Goal: Find specific page/section: Find specific page/section

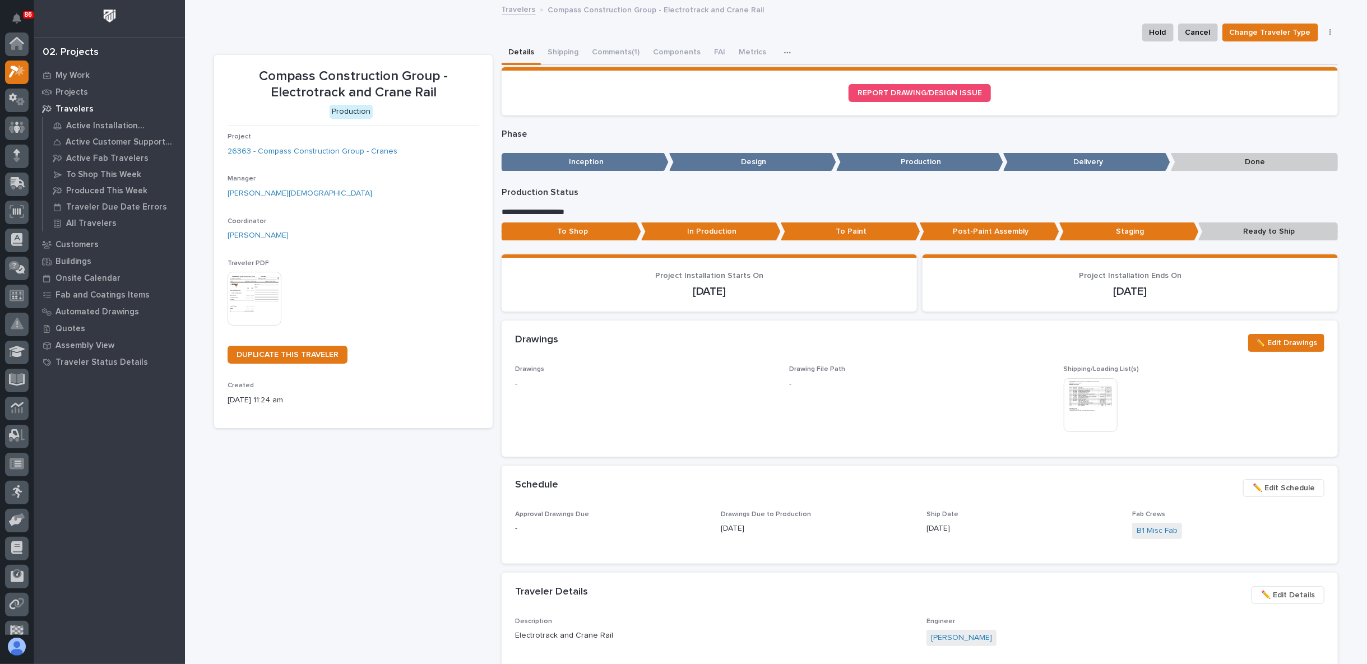
scroll to position [28, 0]
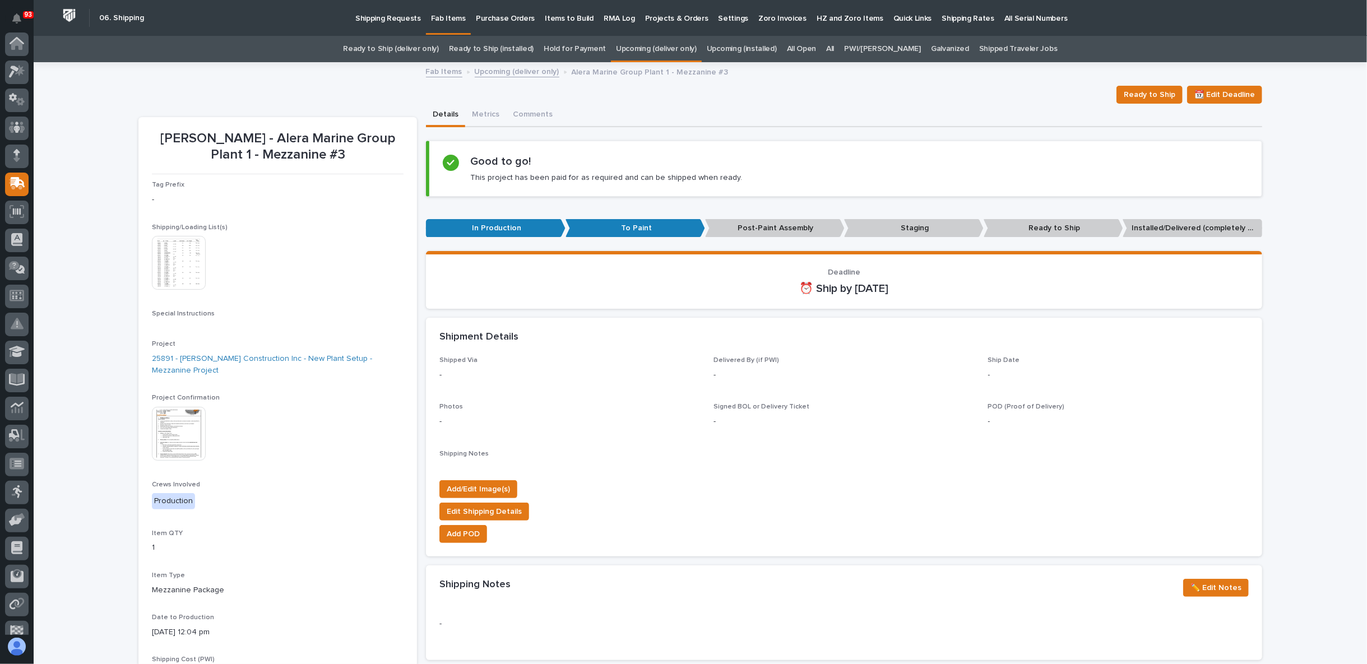
click at [182, 438] on img at bounding box center [179, 434] width 54 height 54
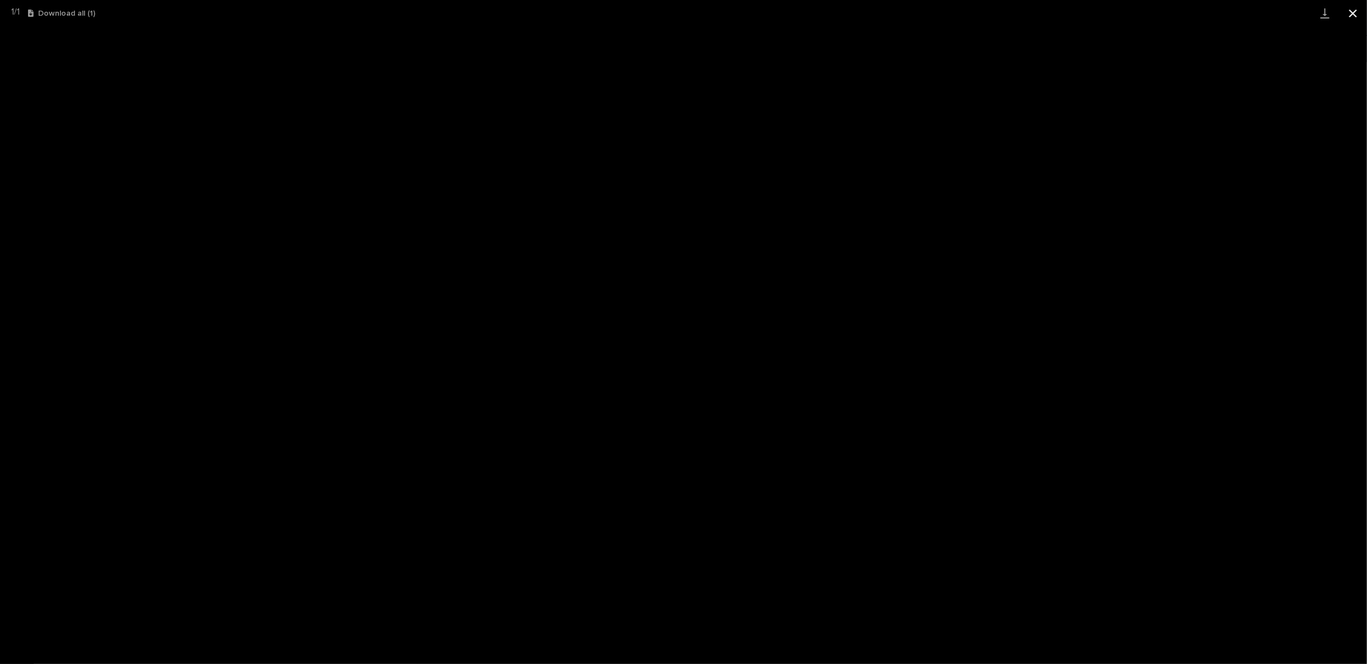
click at [1358, 9] on button "Close gallery" at bounding box center [1353, 13] width 28 height 26
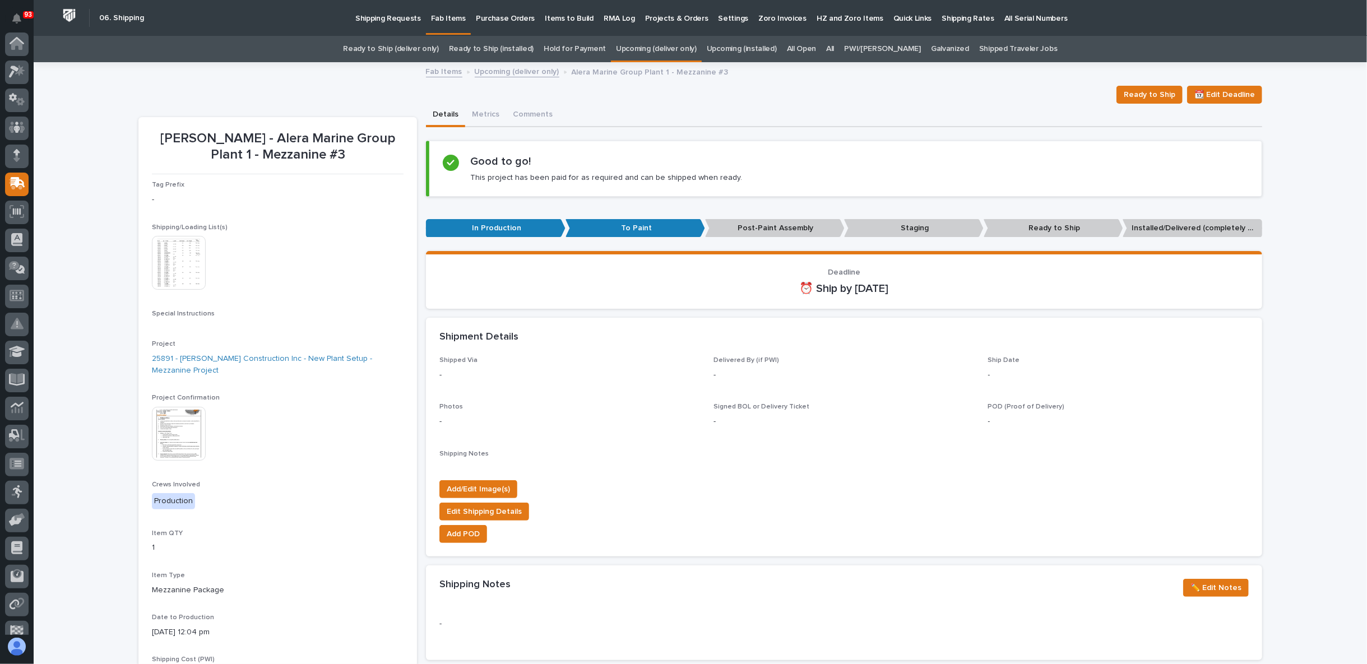
click at [503, 69] on link "Upcoming (deliver only)" at bounding box center [517, 70] width 85 height 13
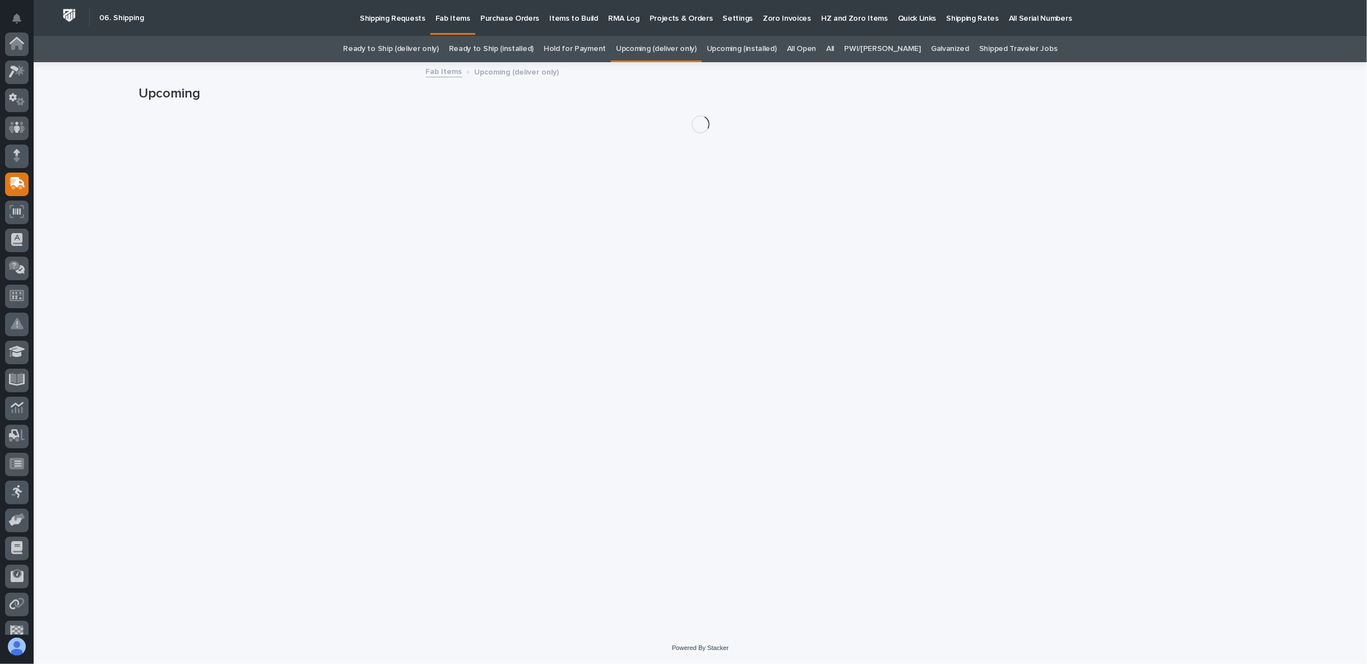
scroll to position [98, 0]
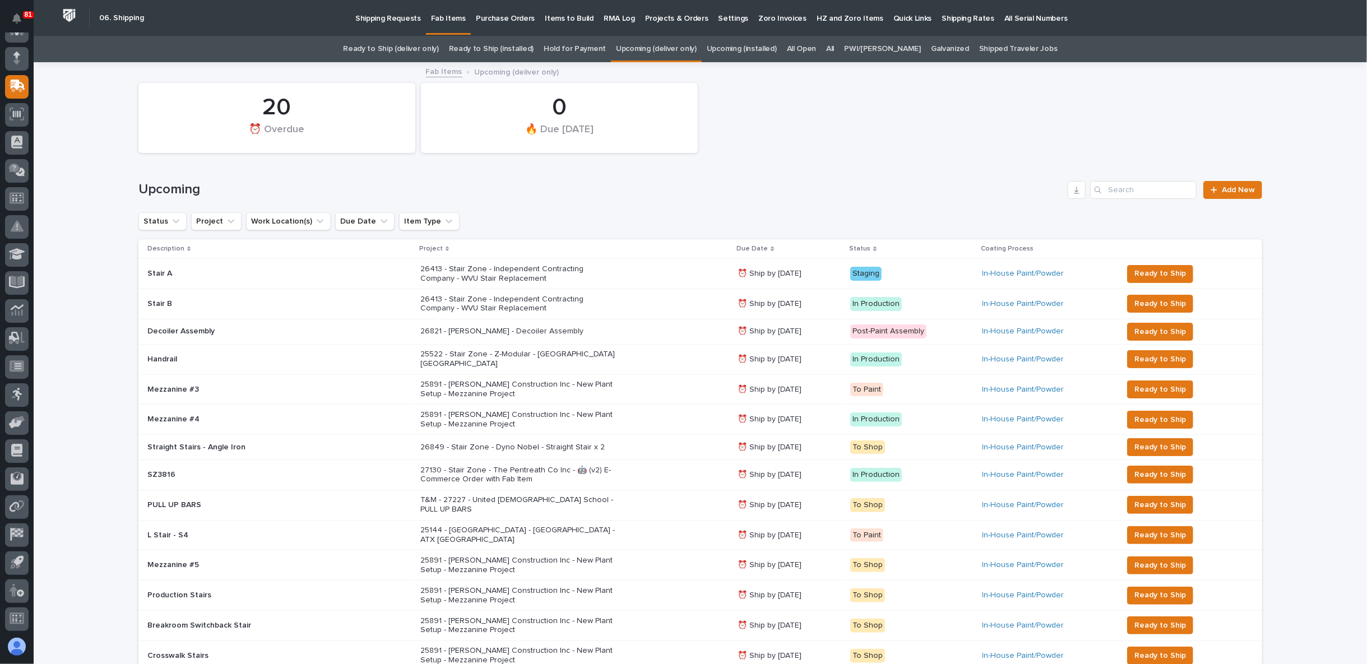
click at [1129, 165] on div "Upcoming Add New" at bounding box center [700, 186] width 1124 height 54
click at [777, 46] on link "Upcoming (installed)" at bounding box center [742, 49] width 70 height 26
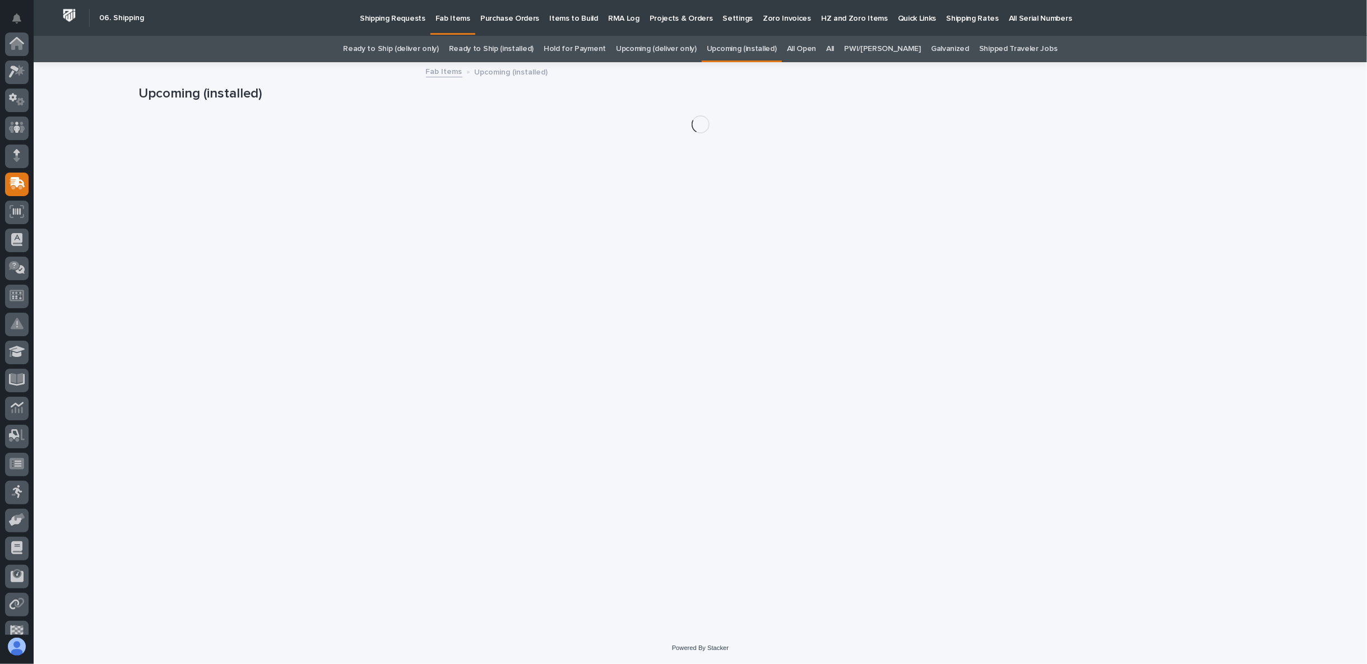
scroll to position [98, 0]
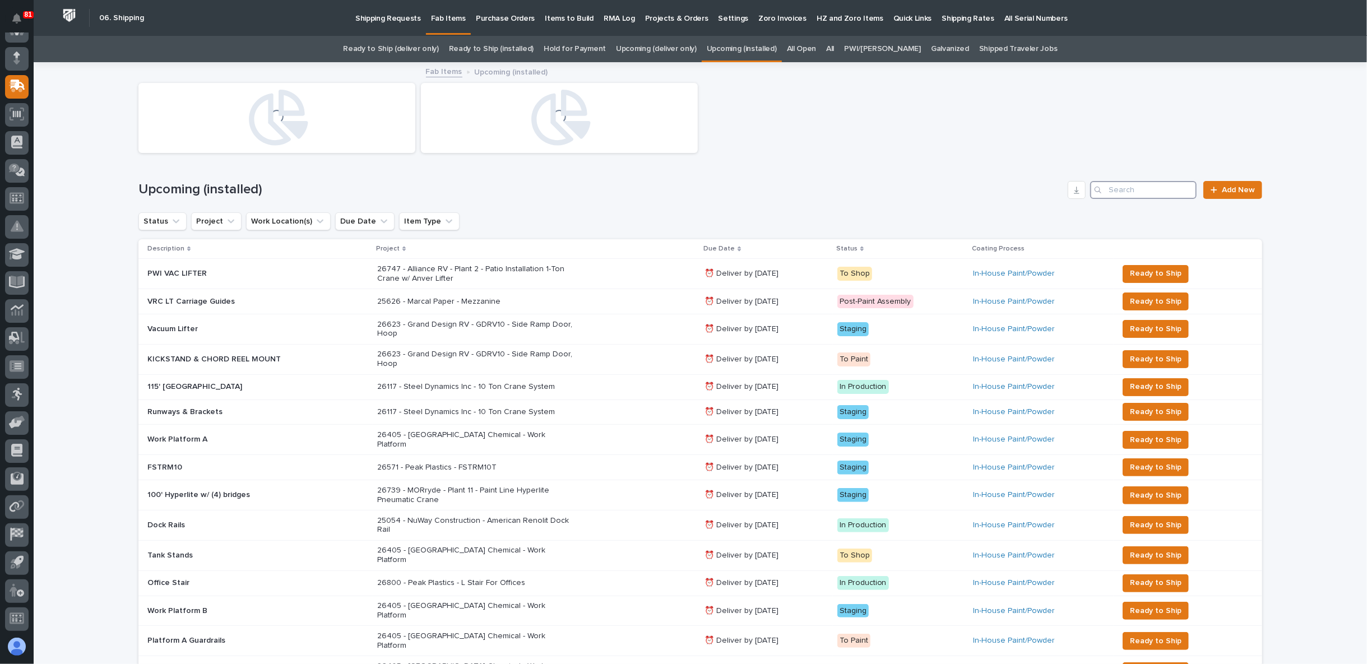
click at [1108, 195] on input "Search" at bounding box center [1143, 190] width 107 height 18
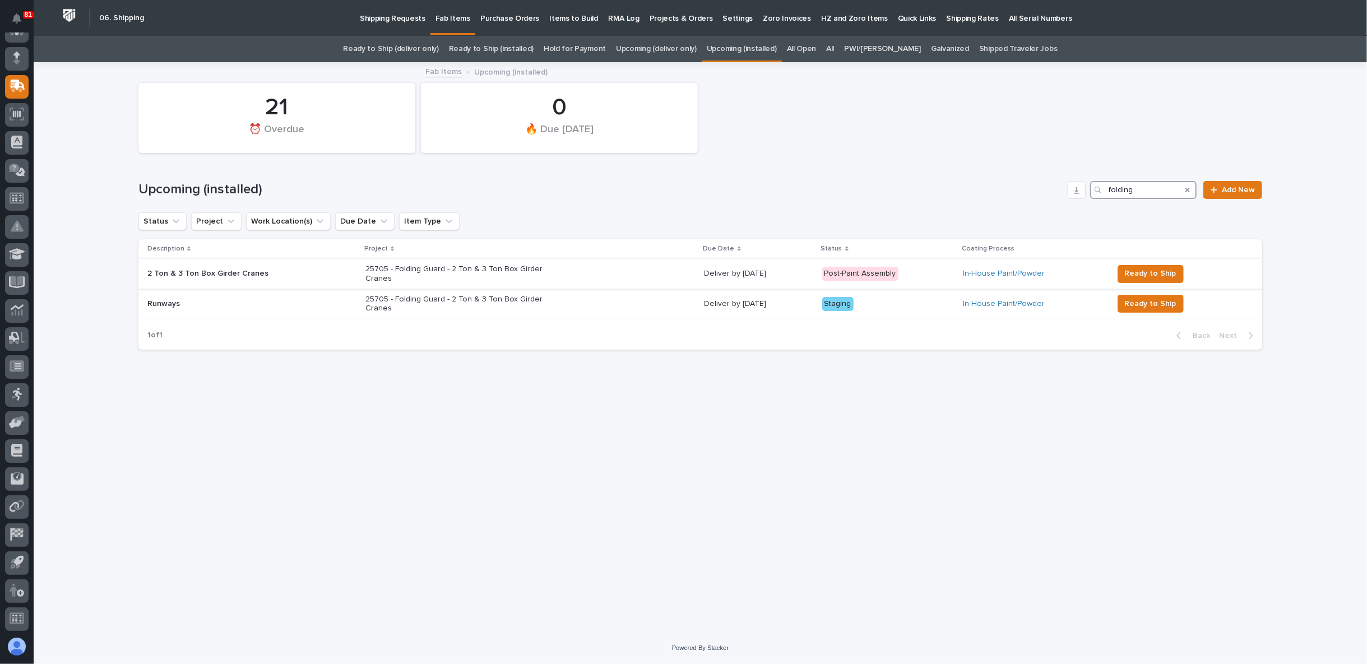
type input "folding"
click at [408, 276] on p "25705 - Folding Guard - 2 Ton & 3 Ton Box Girder Cranes" at bounding box center [464, 274] width 196 height 19
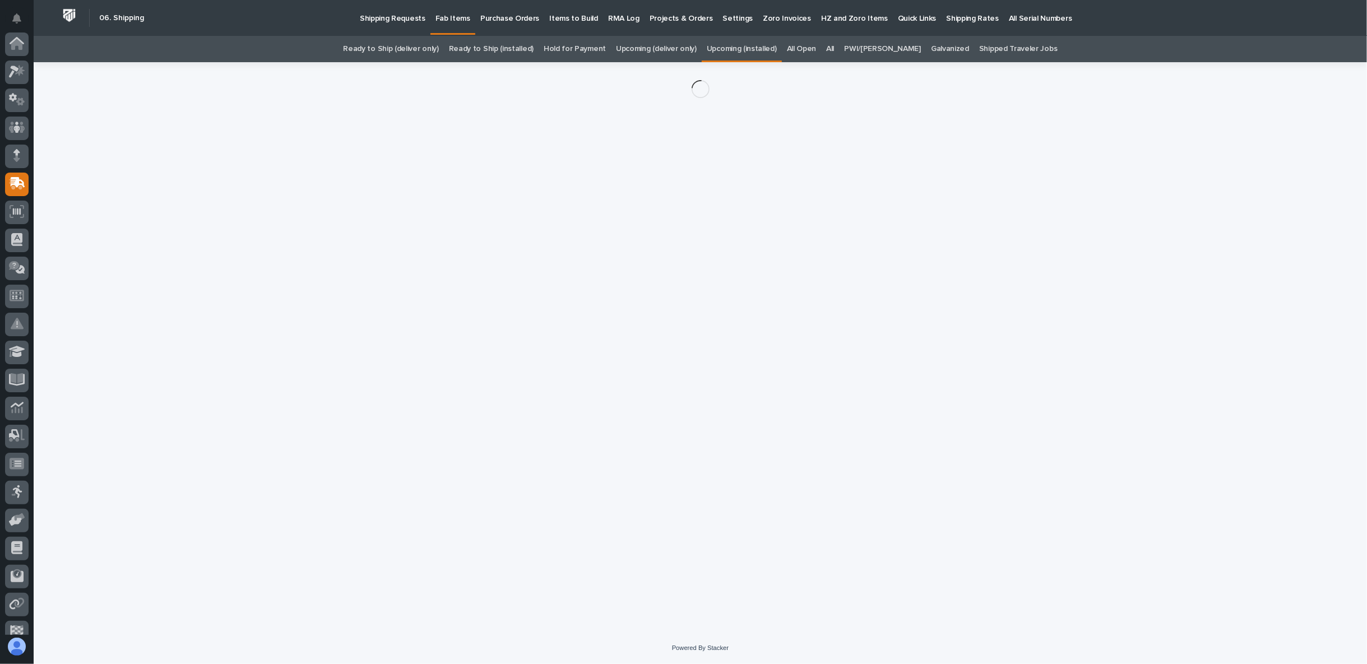
scroll to position [98, 0]
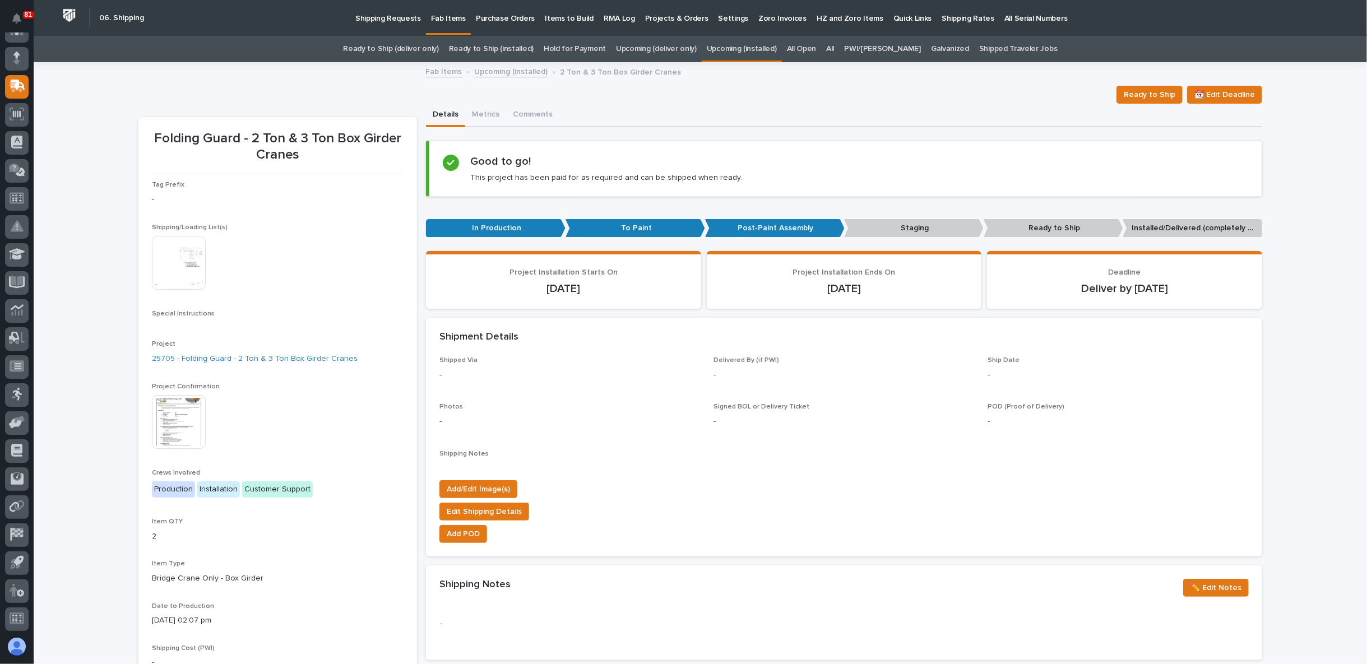
click at [165, 437] on img at bounding box center [179, 422] width 54 height 54
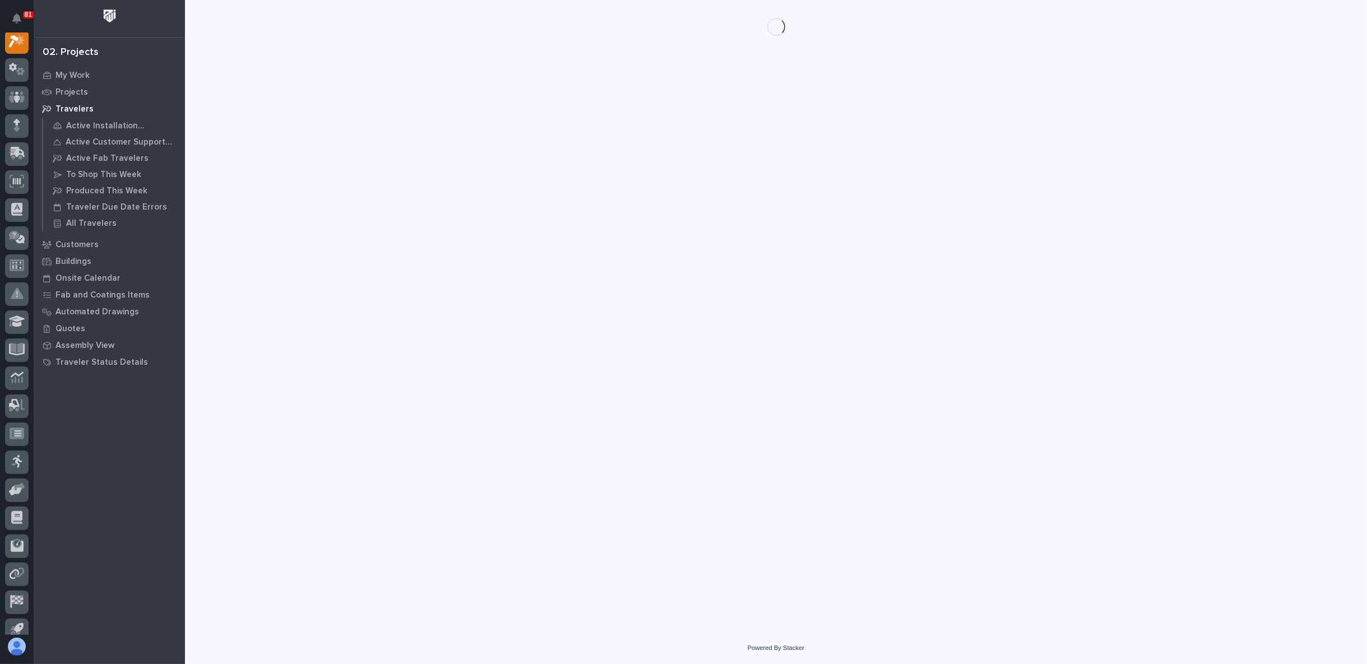
scroll to position [28, 0]
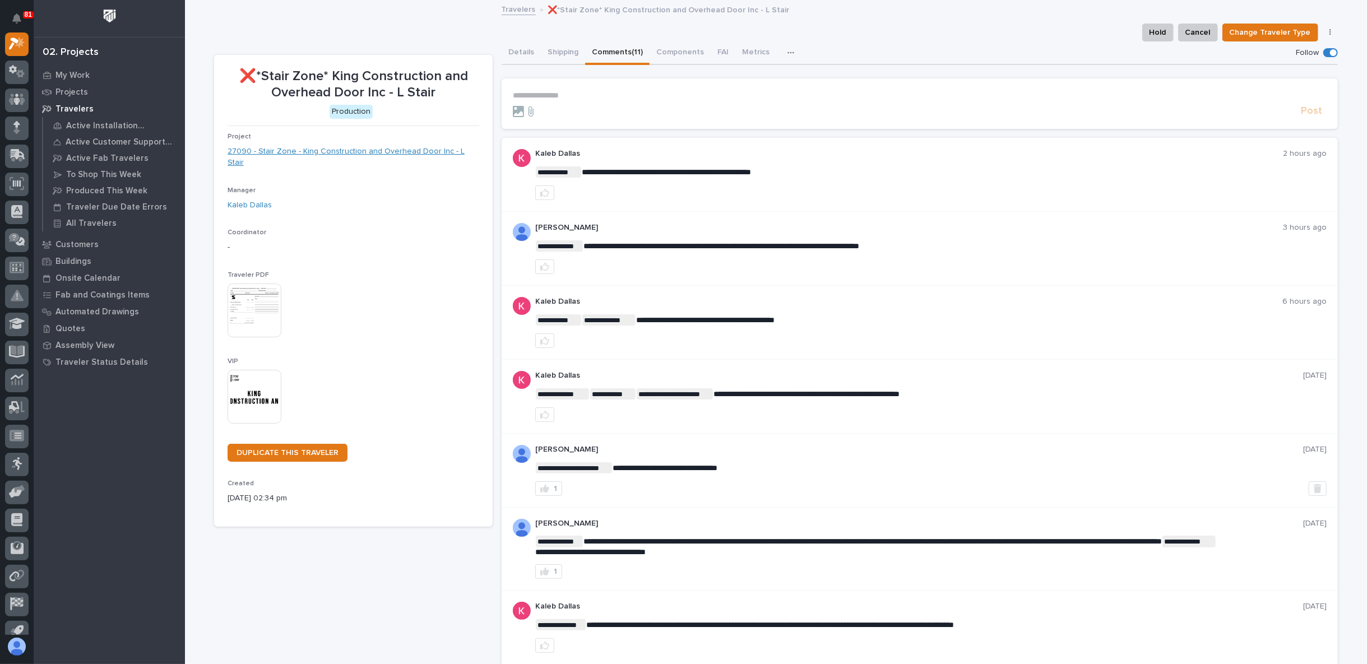
click at [311, 152] on link "27090 - Stair Zone - King Construction and Overhead Door Inc - L Stair" at bounding box center [354, 158] width 252 height 24
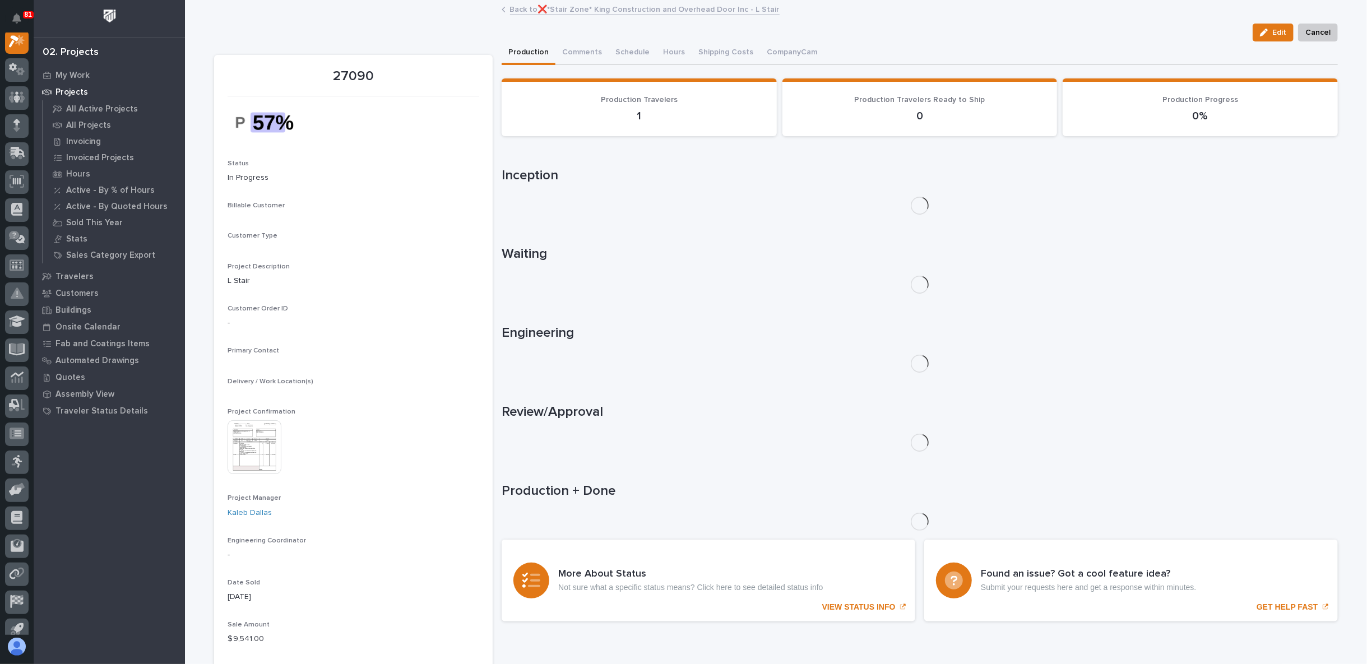
scroll to position [28, 0]
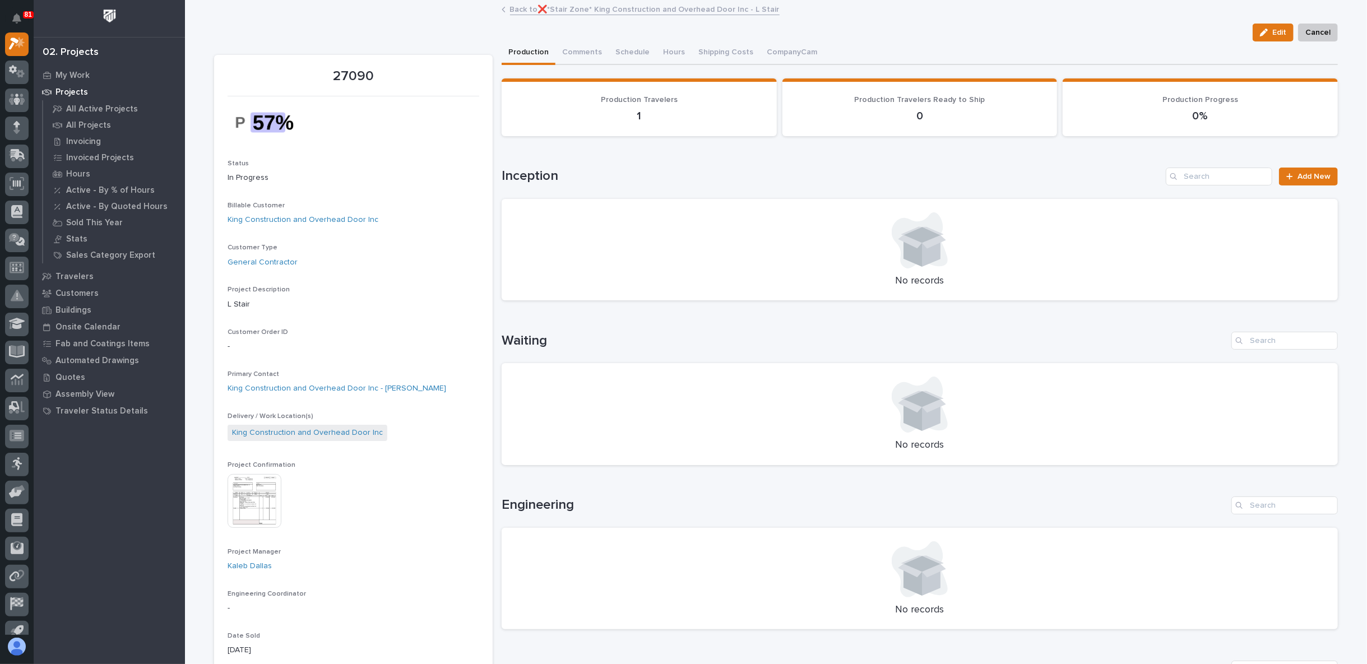
click at [255, 493] on img at bounding box center [255, 501] width 54 height 54
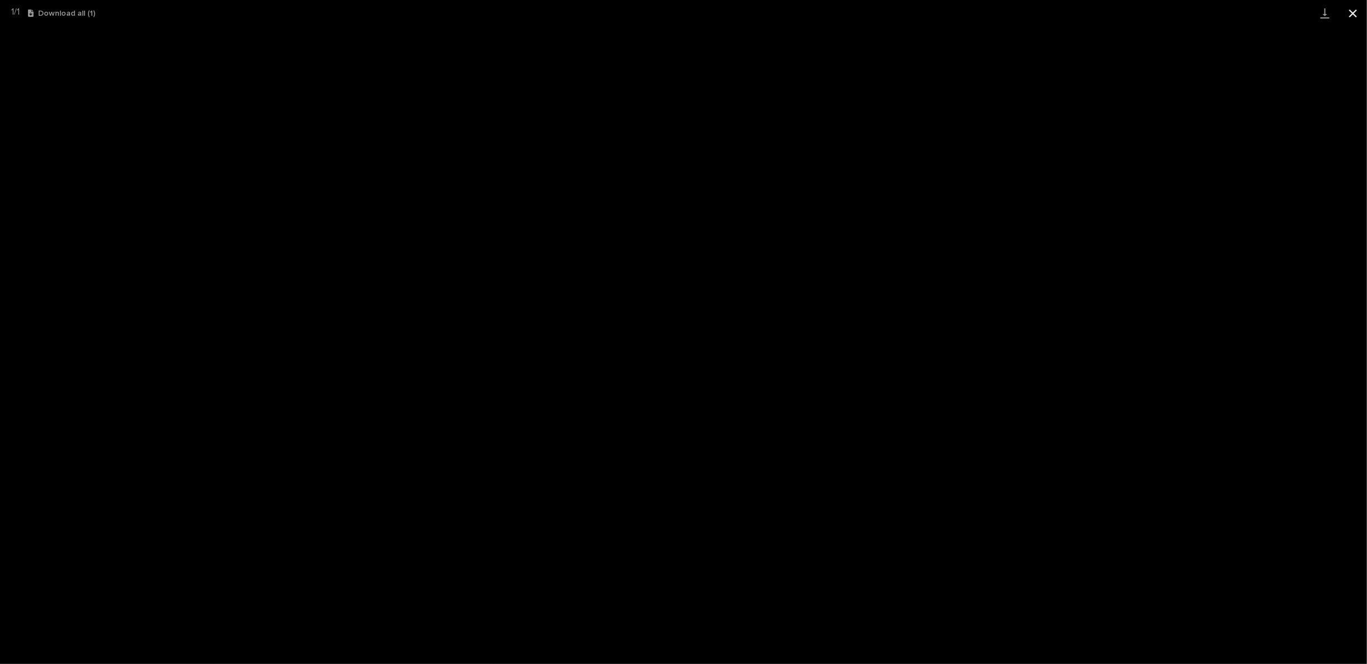
click at [1345, 14] on button "Close gallery" at bounding box center [1353, 13] width 28 height 26
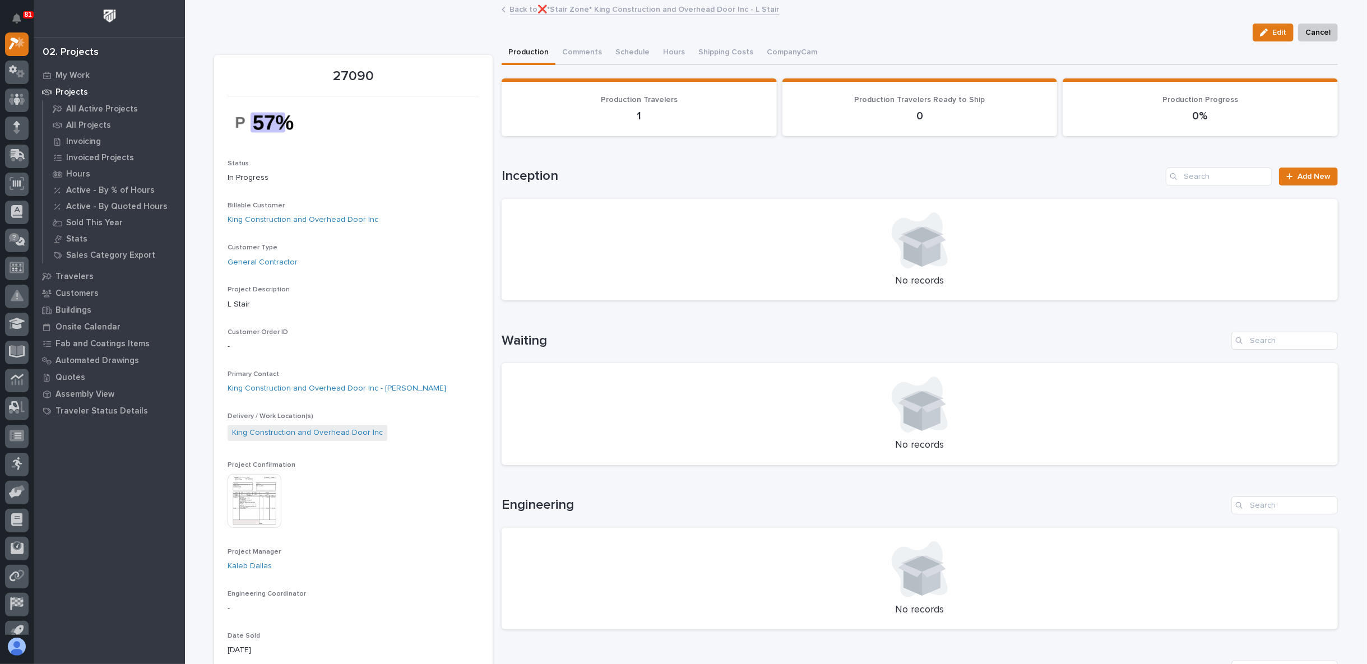
click at [555, 4] on link "Back to ❌*Stair Zone* King Construction and Overhead Door Inc - L Stair" at bounding box center [645, 8] width 270 height 13
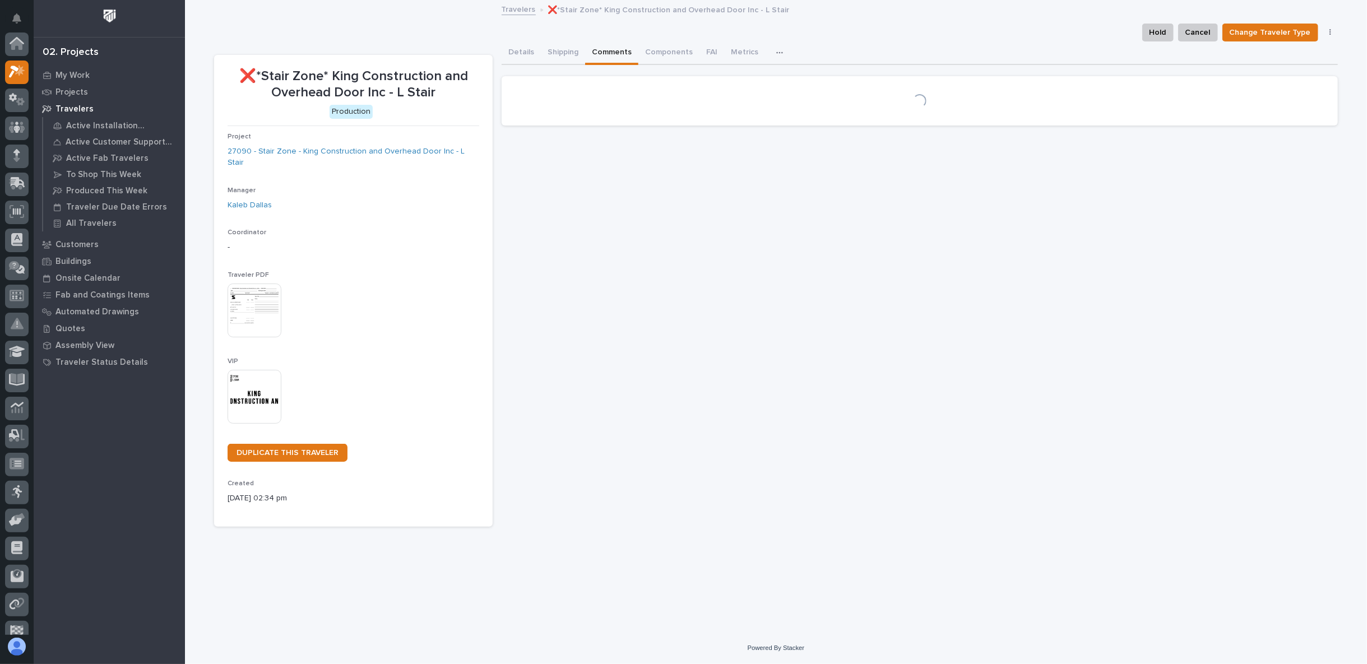
scroll to position [30, 0]
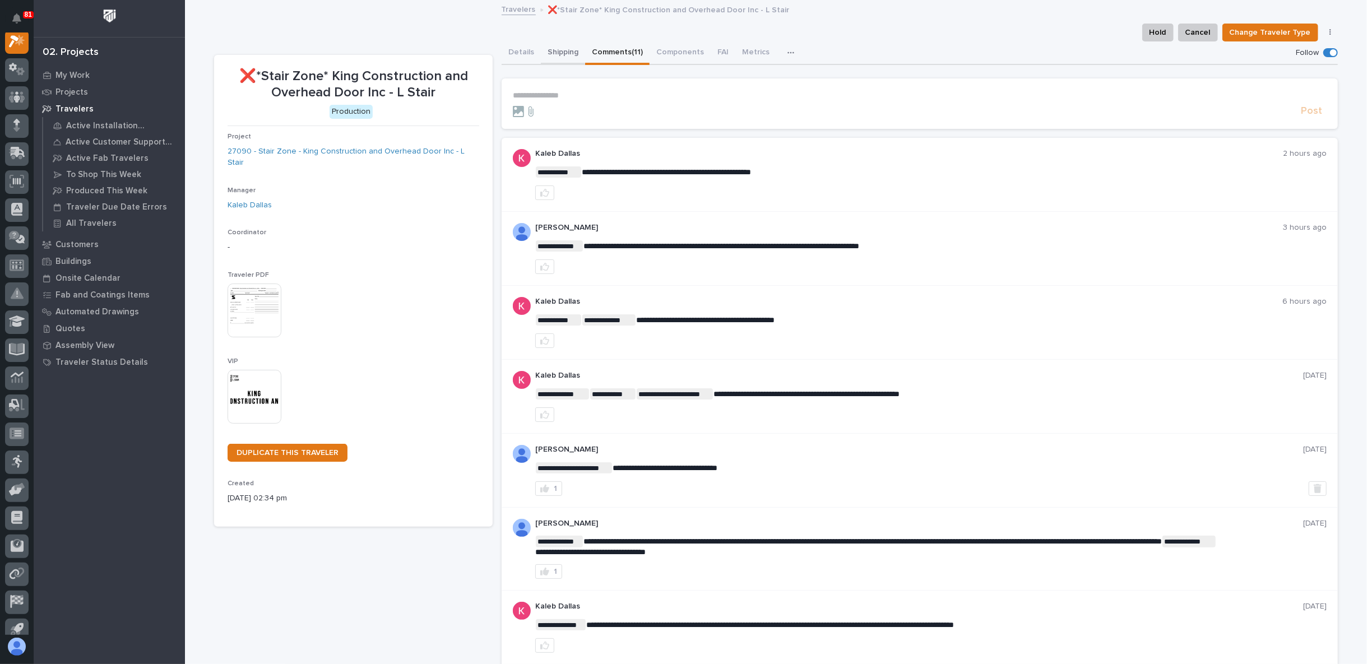
drag, startPoint x: 563, startPoint y: 56, endPoint x: 565, endPoint y: 62, distance: 6.6
click at [563, 56] on button "Shipping" at bounding box center [563, 53] width 44 height 24
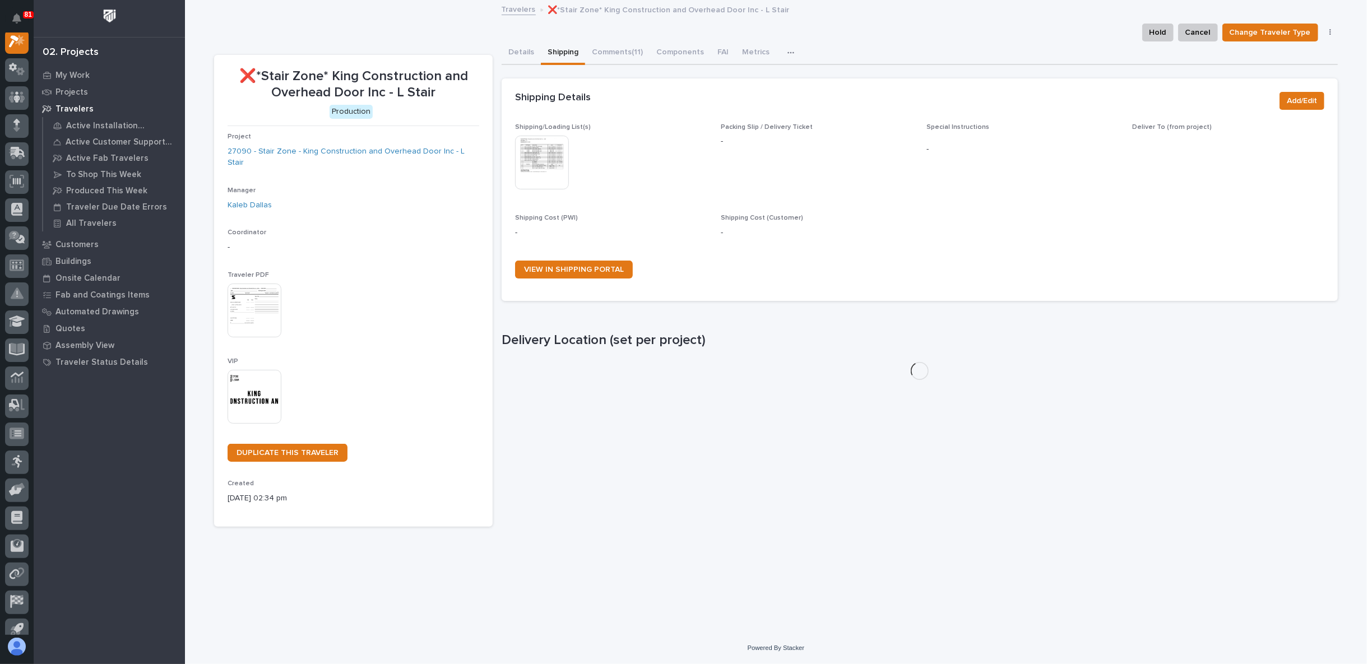
scroll to position [28, 0]
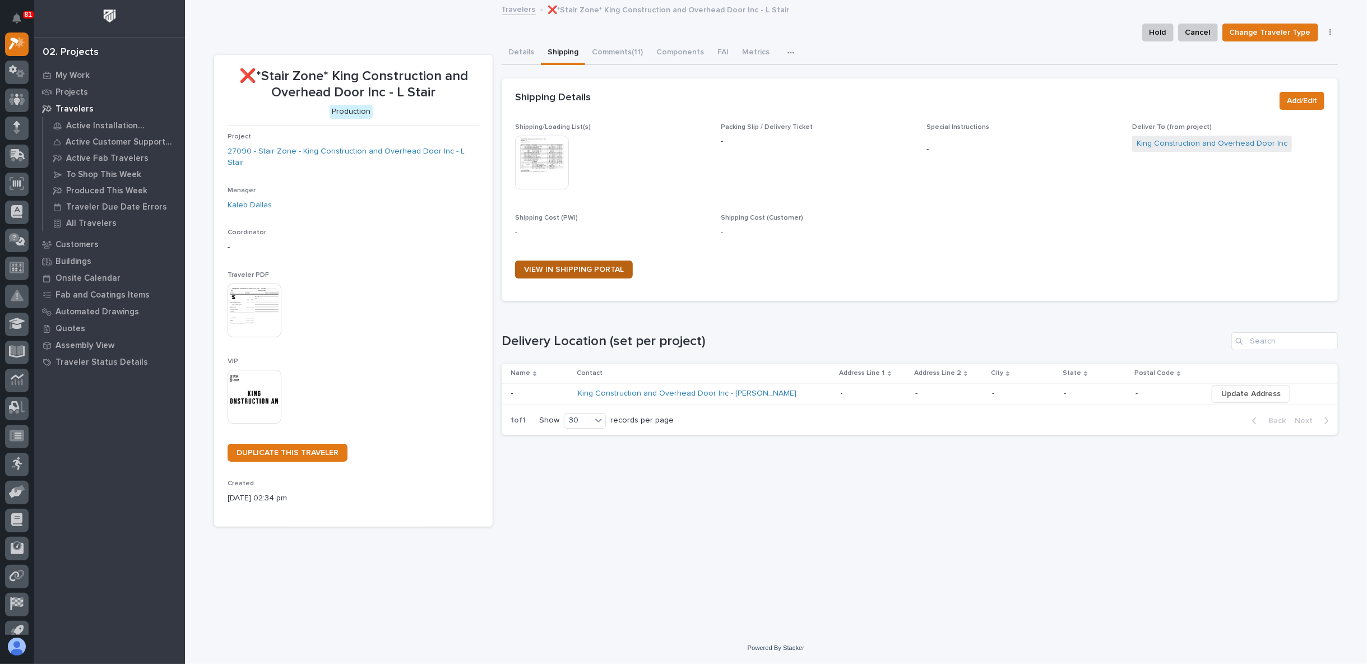
click at [595, 270] on span "VIEW IN SHIPPING PORTAL" at bounding box center [574, 270] width 100 height 8
